Goal: Task Accomplishment & Management: Manage account settings

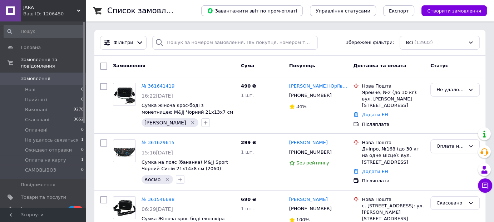
click at [69, 19] on div "[PERSON_NAME] ID: 1206450" at bounding box center [53, 10] width 65 height 21
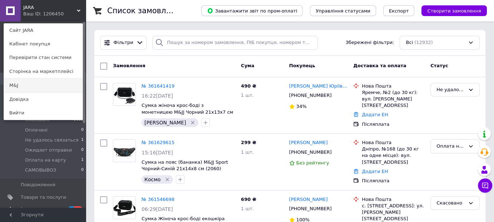
click at [42, 83] on link "M&J" at bounding box center [43, 86] width 79 height 14
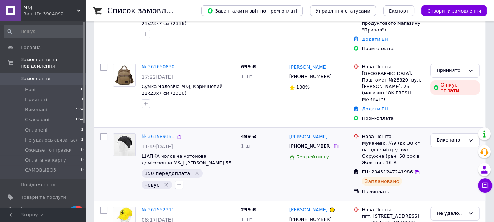
scroll to position [71, 0]
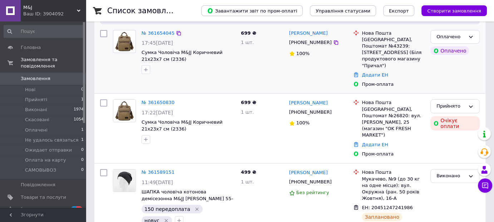
click at [309, 46] on div "+380990360220" at bounding box center [310, 42] width 45 height 9
copy div "380990360220"
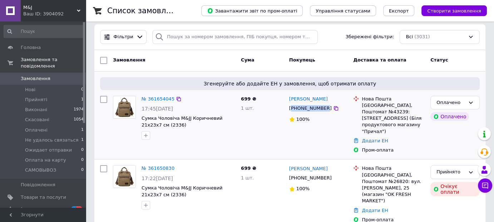
scroll to position [0, 0]
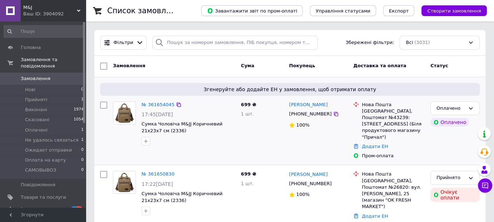
click at [256, 141] on div "699 ₴ 1 шт." at bounding box center [262, 131] width 48 height 64
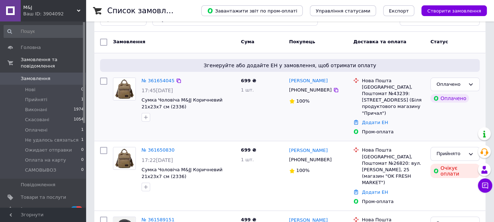
scroll to position [36, 0]
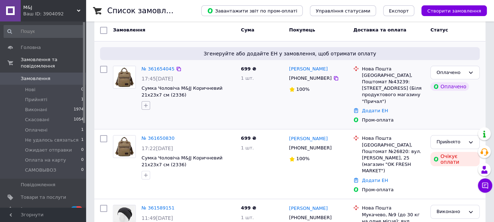
click at [146, 108] on icon "button" at bounding box center [146, 106] width 6 height 6
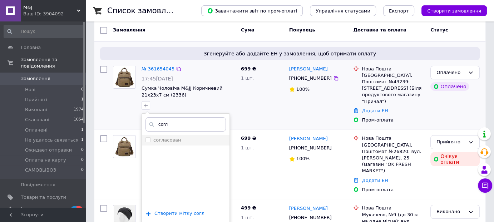
type input "согл"
click at [164, 141] on label "согласован" at bounding box center [167, 139] width 28 height 5
checkbox input "true"
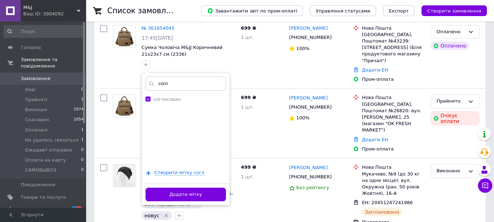
scroll to position [179, 0]
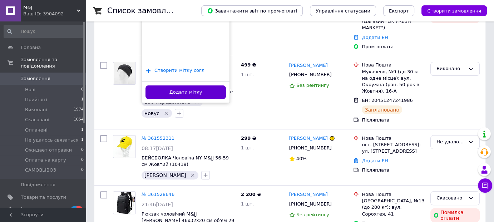
click at [191, 93] on button "Додати мітку" at bounding box center [185, 92] width 80 height 14
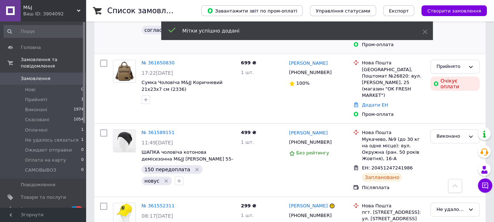
scroll to position [71, 0]
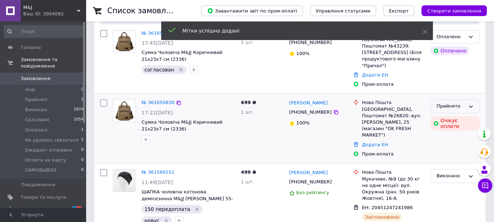
click at [458, 109] on div "Прийнято" at bounding box center [450, 107] width 29 height 8
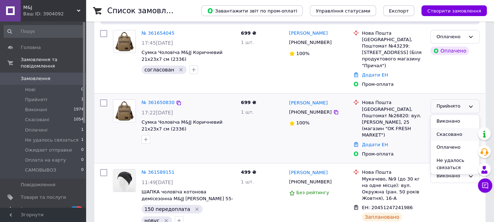
click at [449, 136] on li "Скасовано" at bounding box center [454, 134] width 49 height 13
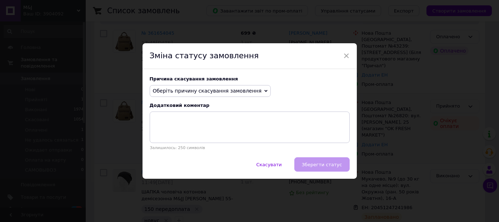
click at [250, 92] on span "Оберіть причину скасування замовлення" at bounding box center [207, 91] width 109 height 6
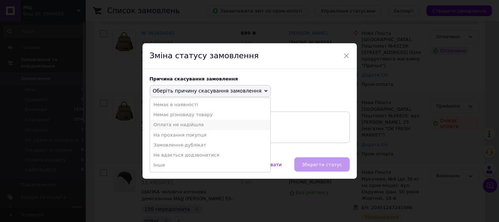
click at [212, 127] on li "Оплата не надійшла" at bounding box center [210, 125] width 121 height 10
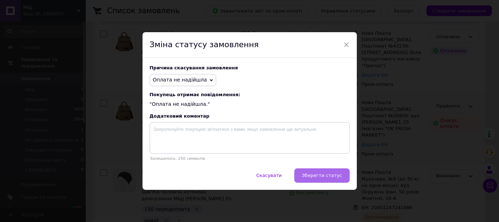
click at [339, 178] on span "Зберегти статус" at bounding box center [322, 175] width 40 height 5
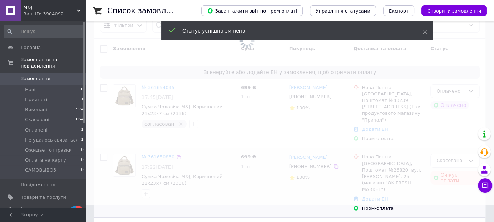
scroll to position [0, 0]
